Goal: Information Seeking & Learning: Learn about a topic

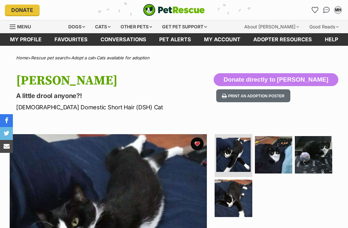
click at [106, 31] on div "Cats" at bounding box center [103, 26] width 24 height 13
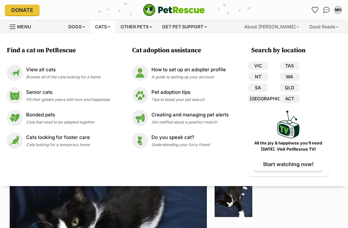
click at [260, 98] on link "[GEOGRAPHIC_DATA]" at bounding box center [258, 98] width 20 height 8
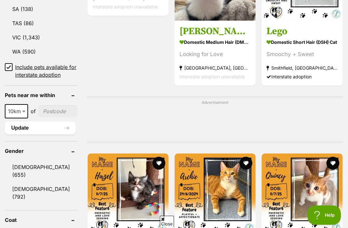
scroll to position [454, 0]
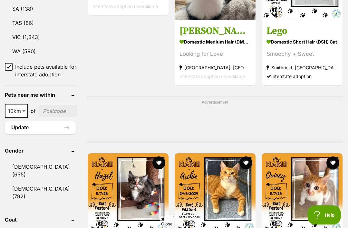
click at [6, 63] on input "Include pets available for interstate adoption" at bounding box center [9, 67] width 8 height 8
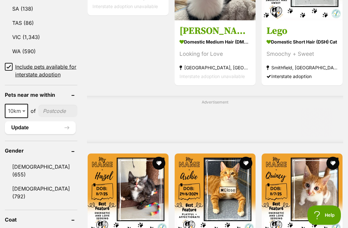
click at [11, 63] on input "Include pets available for interstate adoption" at bounding box center [9, 67] width 8 height 8
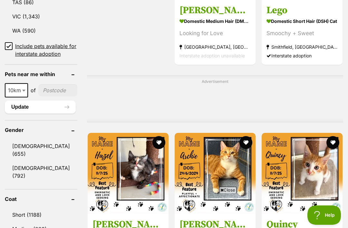
scroll to position [0, 0]
click at [18, 95] on span "10km" at bounding box center [16, 90] width 22 height 9
select select "25"
click at [47, 96] on input"] "postcode" at bounding box center [58, 90] width 38 height 12
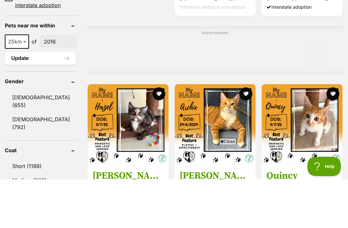
scroll to position [524, 0]
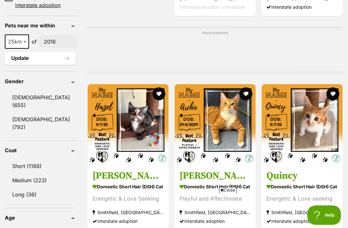
type input"] "2016"
click at [37, 65] on button "Update" at bounding box center [40, 58] width 71 height 13
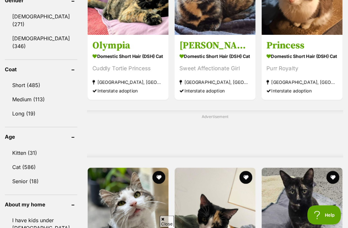
scroll to position [423, 0]
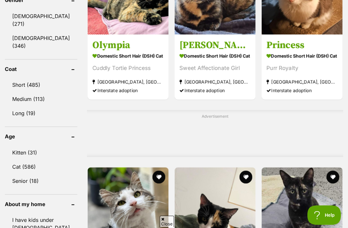
click at [29, 160] on link "Cat (586)" at bounding box center [41, 167] width 73 height 14
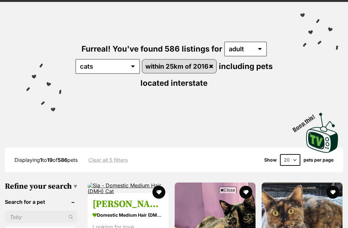
scroll to position [48, 0]
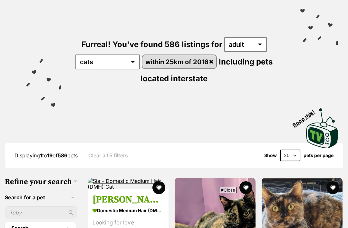
click at [292, 158] on select "20 40 60" at bounding box center [290, 156] width 20 height 12
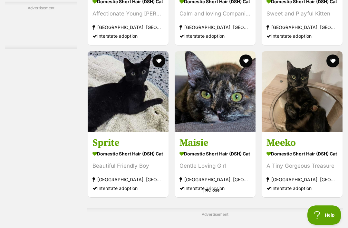
scroll to position [2324, 0]
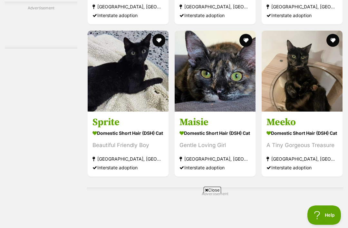
click at [215, 172] on section "Domestic Short Hair (DSH) Cat Gentle Loving Girl Lakemba, NSW Interstate adopti…" at bounding box center [214, 151] width 71 height 44
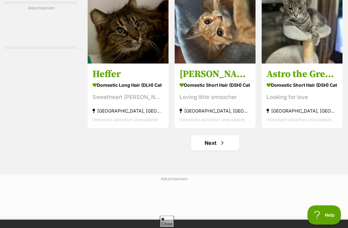
scroll to position [3684, 0]
click at [225, 150] on link "Next" at bounding box center [215, 142] width 48 height 15
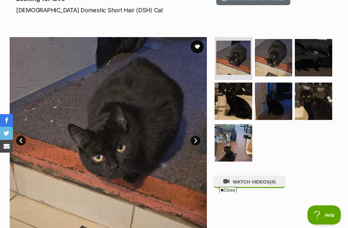
scroll to position [97, 0]
click at [236, 147] on img at bounding box center [233, 142] width 37 height 37
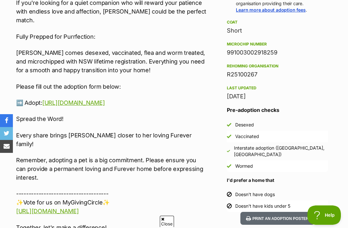
scroll to position [556, 0]
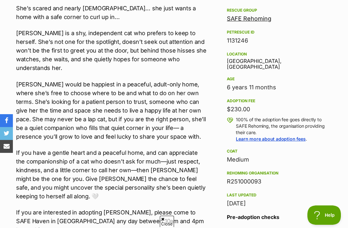
scroll to position [391, 0]
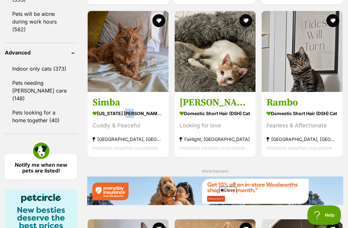
scroll to position [754, 0]
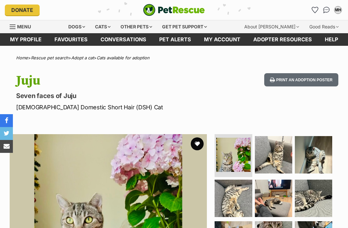
click at [275, 161] on img at bounding box center [273, 154] width 37 height 37
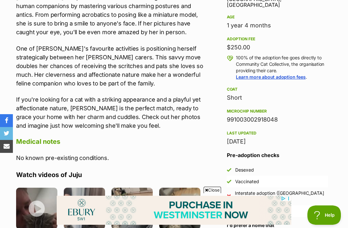
click at [198, 77] on p "One of Juju's favourite activities is positioning herself strategically between…" at bounding box center [111, 66] width 191 height 44
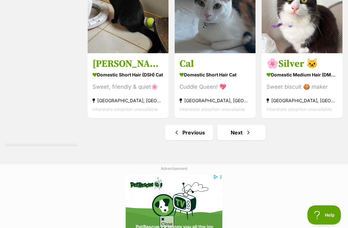
scroll to position [3896, 0]
click at [249, 136] on span "Next page" at bounding box center [248, 133] width 6 height 8
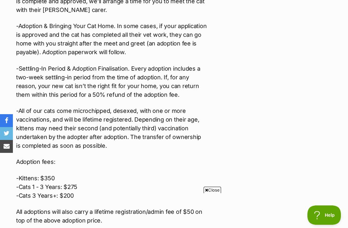
scroll to position [1009, 0]
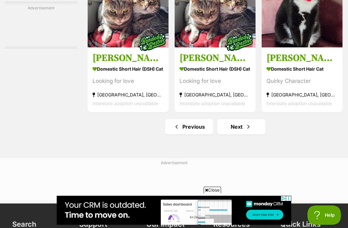
scroll to position [3790, 0]
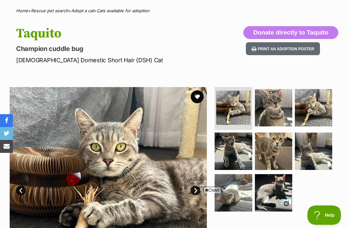
click at [275, 196] on img at bounding box center [273, 192] width 37 height 37
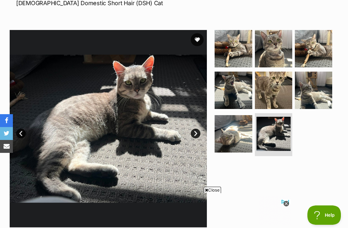
scroll to position [106, 0]
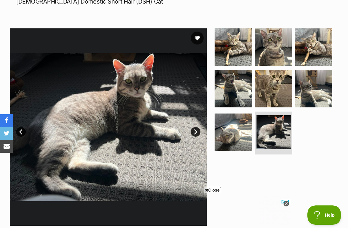
click at [234, 135] on img at bounding box center [233, 131] width 37 height 37
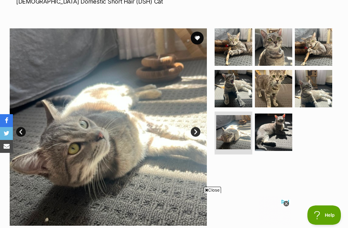
scroll to position [0, 0]
click at [237, 99] on img at bounding box center [233, 88] width 37 height 37
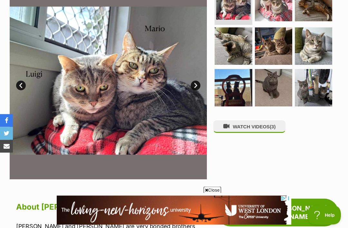
scroll to position [167, 0]
click at [237, 75] on img at bounding box center [233, 87] width 37 height 37
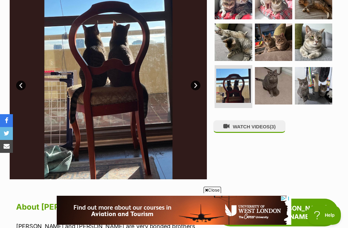
click at [269, 69] on img at bounding box center [273, 85] width 37 height 37
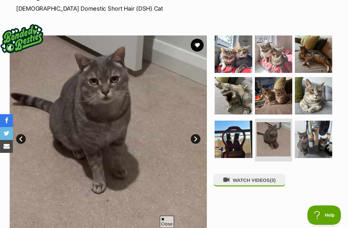
scroll to position [114, 0]
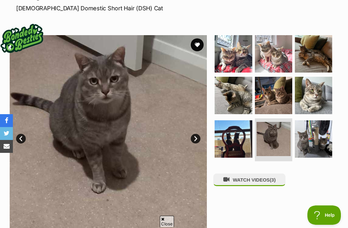
click at [324, 121] on img at bounding box center [313, 138] width 37 height 37
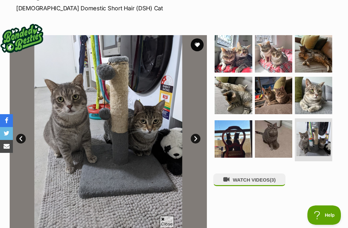
click at [318, 96] on img at bounding box center [313, 95] width 37 height 37
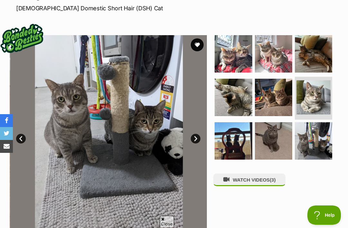
scroll to position [0, 0]
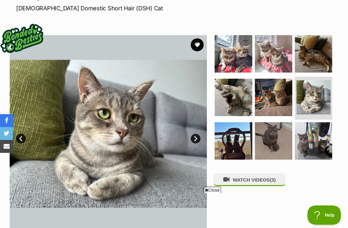
click at [269, 83] on img at bounding box center [273, 97] width 37 height 37
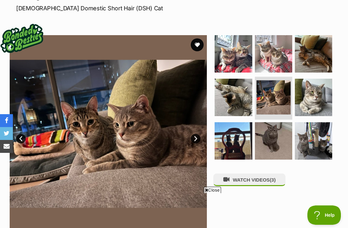
click at [234, 87] on img at bounding box center [233, 97] width 37 height 37
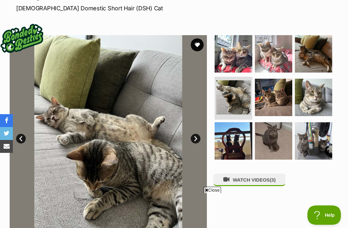
click at [240, 48] on img at bounding box center [233, 53] width 37 height 37
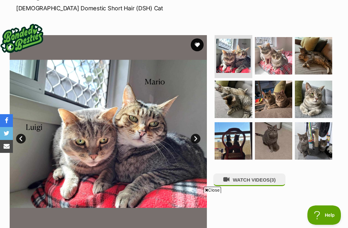
click at [274, 47] on img at bounding box center [273, 55] width 37 height 37
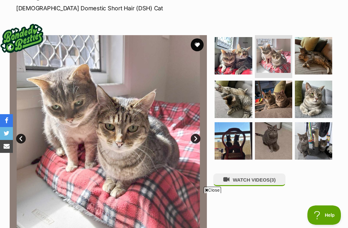
click at [309, 45] on img at bounding box center [313, 55] width 37 height 37
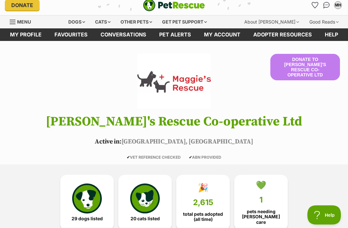
scroll to position [2, 0]
